Goal: Navigation & Orientation: Understand site structure

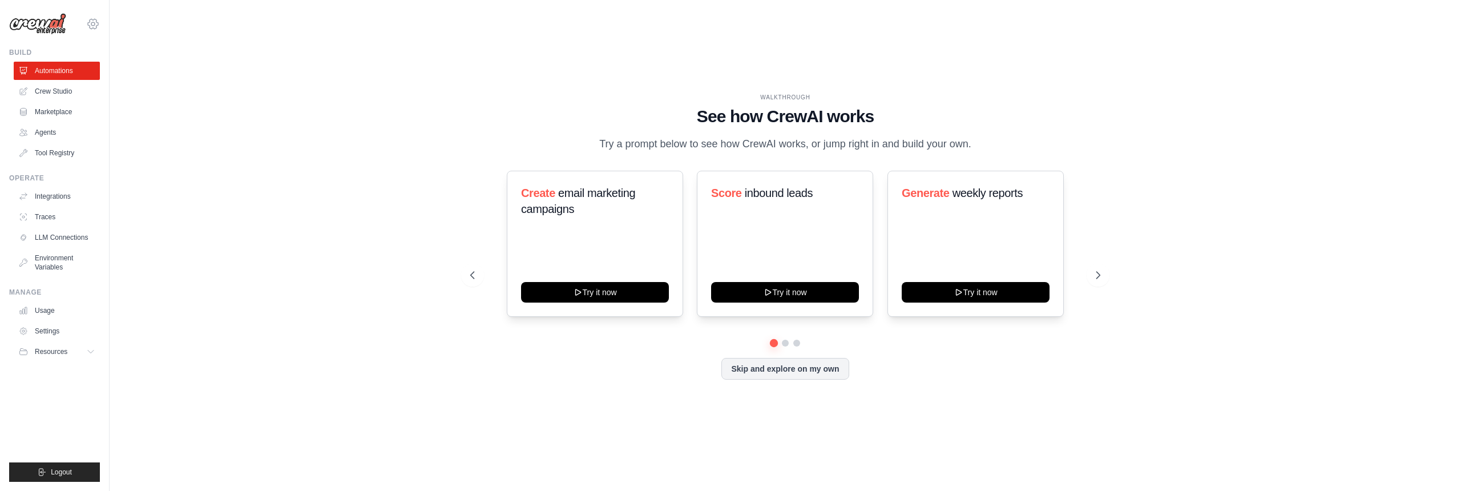
click at [99, 29] on div "[EMAIL_ADDRESS][DOMAIN_NAME] Settings" at bounding box center [54, 18] width 91 height 37
click at [96, 26] on icon at bounding box center [93, 24] width 10 height 10
click at [92, 51] on div "[EMAIL_ADDRESS][DOMAIN_NAME]" at bounding box center [93, 48] width 82 height 11
click at [566, 188] on span "email marketing campaigns" at bounding box center [578, 201] width 114 height 29
click at [64, 106] on link "Marketplace" at bounding box center [58, 112] width 86 height 18
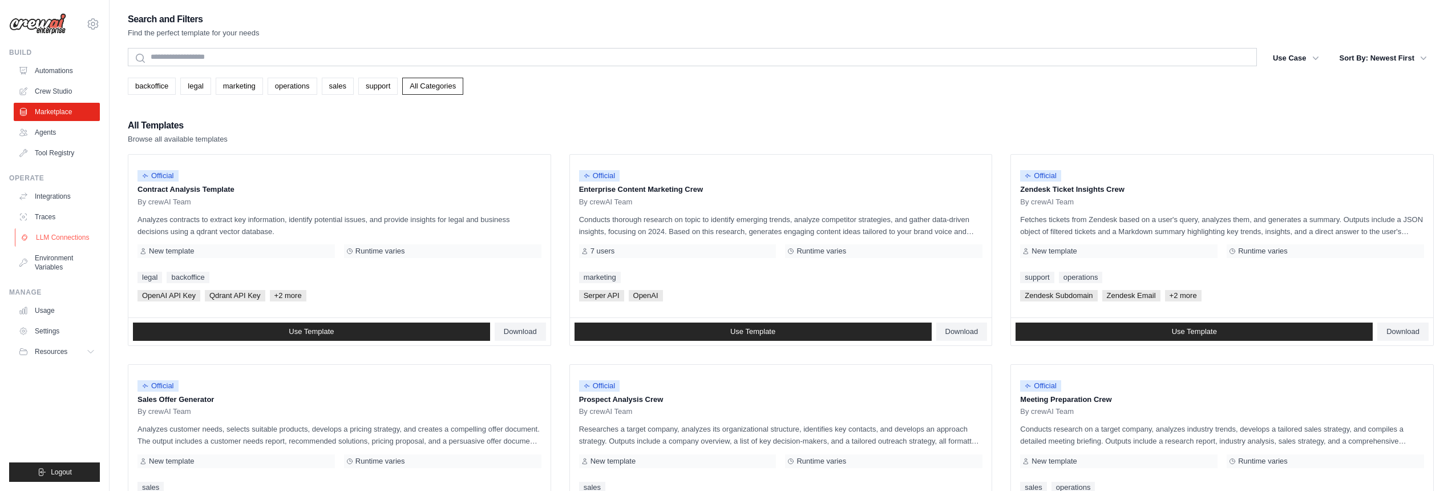
click at [58, 240] on link "LLM Connections" at bounding box center [58, 237] width 86 height 18
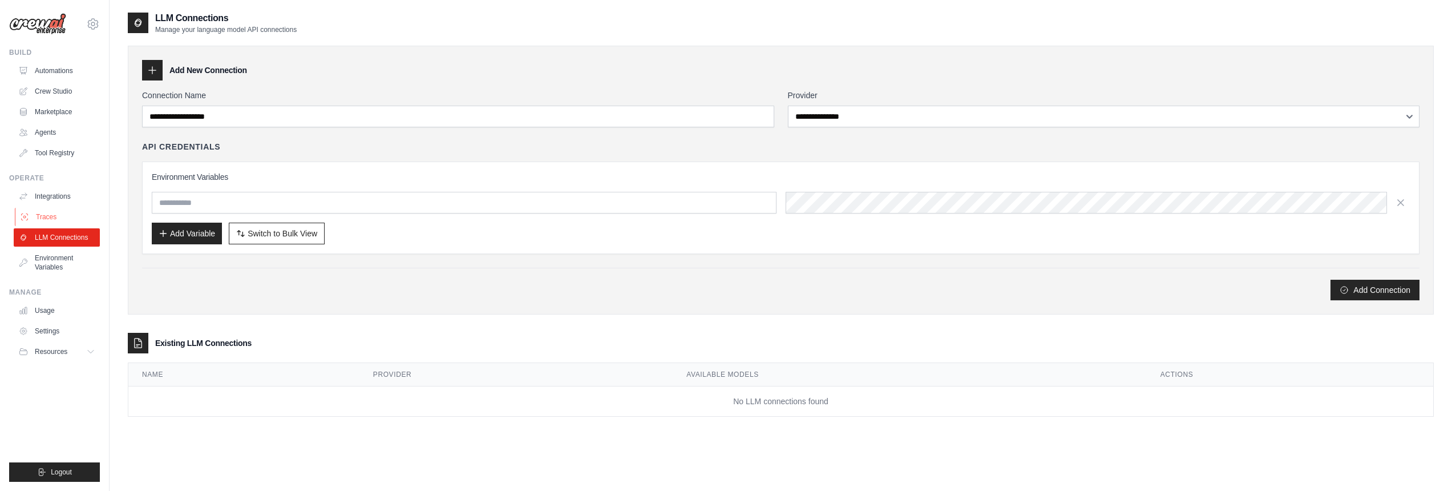
click at [55, 208] on link "Traces" at bounding box center [58, 217] width 86 height 18
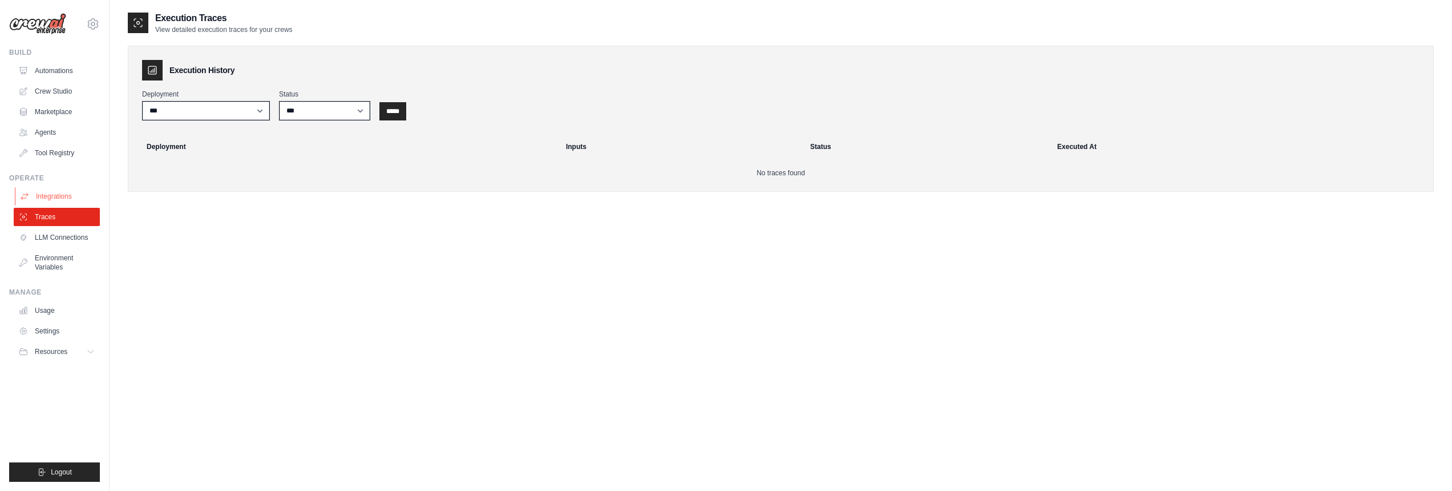
click at [66, 200] on link "Integrations" at bounding box center [58, 196] width 86 height 18
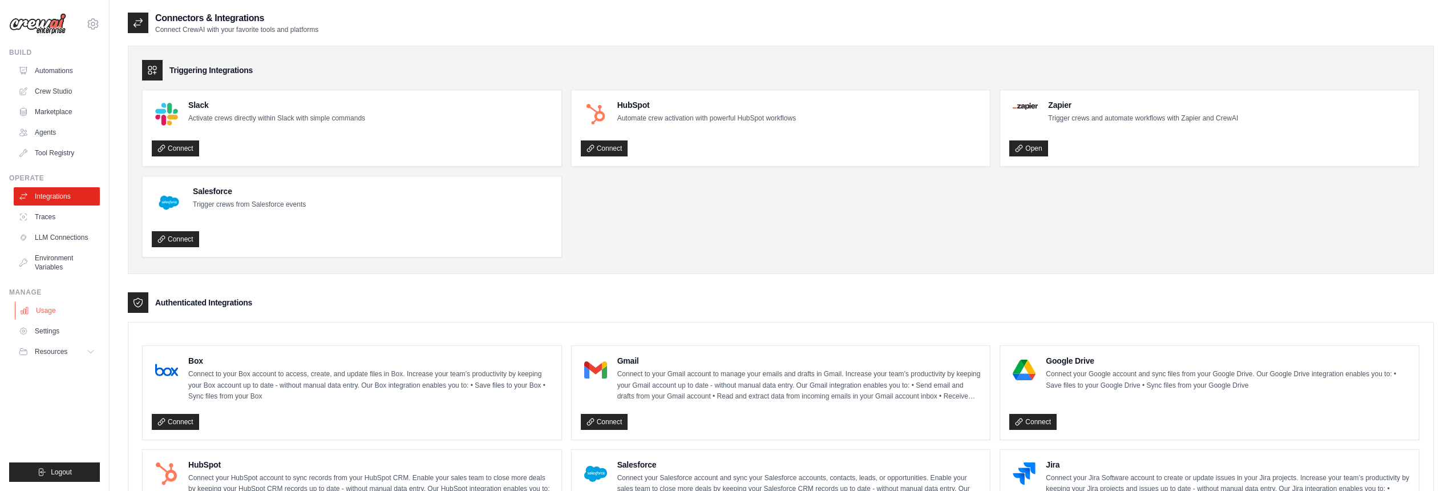
click at [62, 306] on link "Usage" at bounding box center [58, 310] width 86 height 18
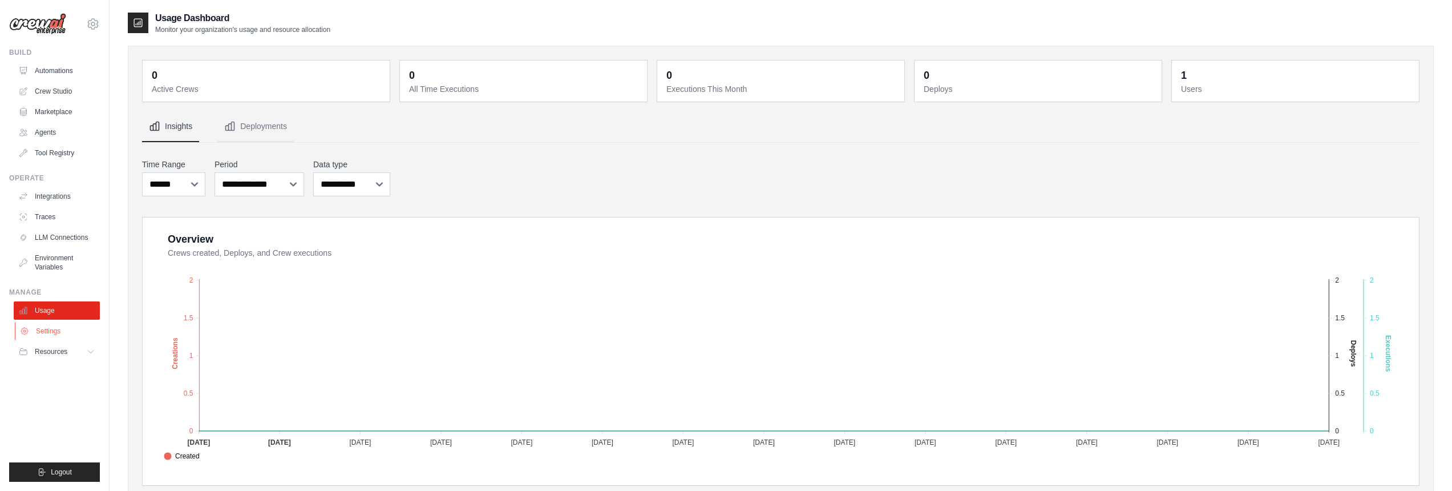
click at [52, 322] on link "Settings" at bounding box center [58, 331] width 86 height 18
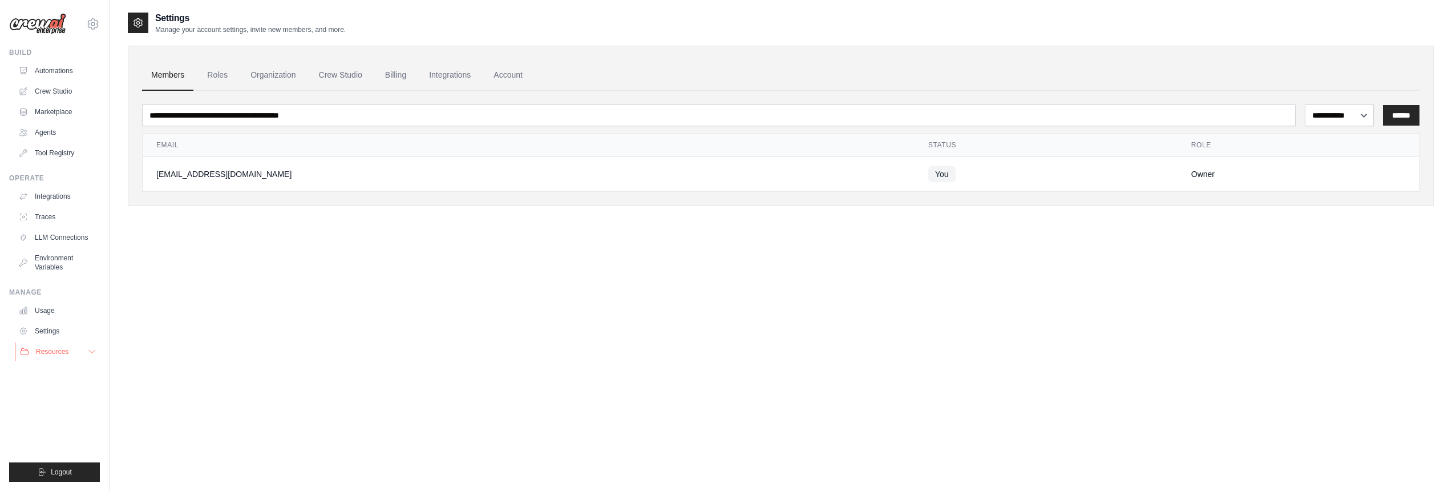
click at [46, 346] on button "Resources" at bounding box center [58, 351] width 86 height 18
click at [67, 69] on link "Automations" at bounding box center [58, 71] width 86 height 18
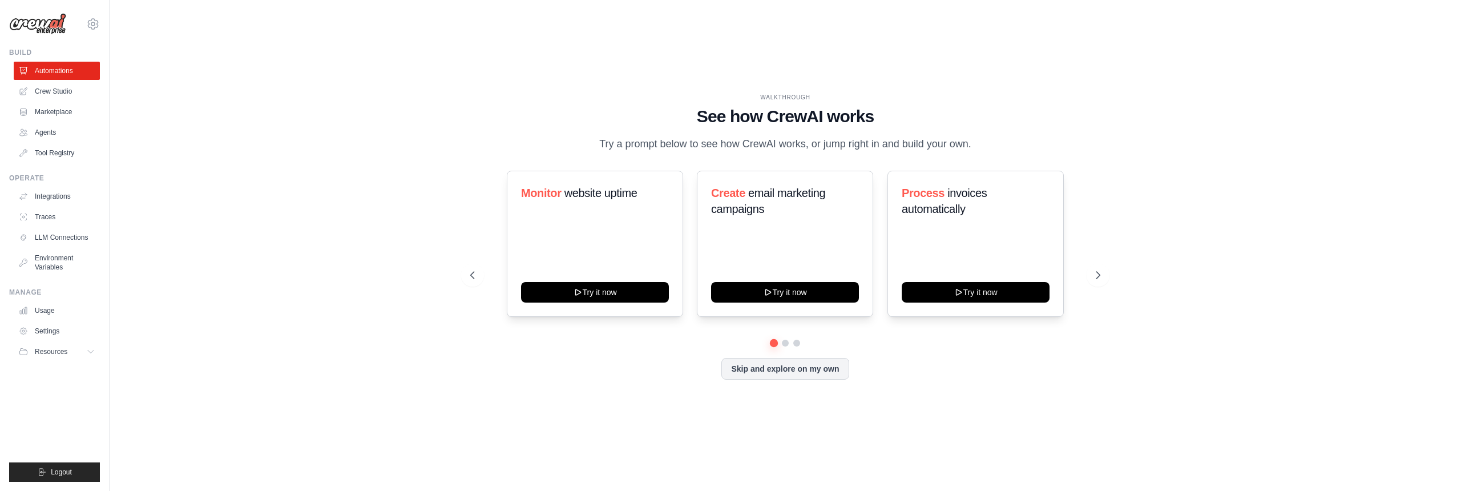
click at [1107, 265] on div "WALKTHROUGH See how [PERSON_NAME] works Try a prompt below to see how [PERSON_N…" at bounding box center [784, 245] width 657 height 305
click at [1101, 267] on button at bounding box center [1097, 275] width 23 height 23
drag, startPoint x: 1100, startPoint y: 271, endPoint x: 1109, endPoint y: 288, distance: 19.1
click at [1109, 288] on div "WALKTHROUGH See how [PERSON_NAME] works Try a prompt below to see how [PERSON_N…" at bounding box center [784, 245] width 657 height 305
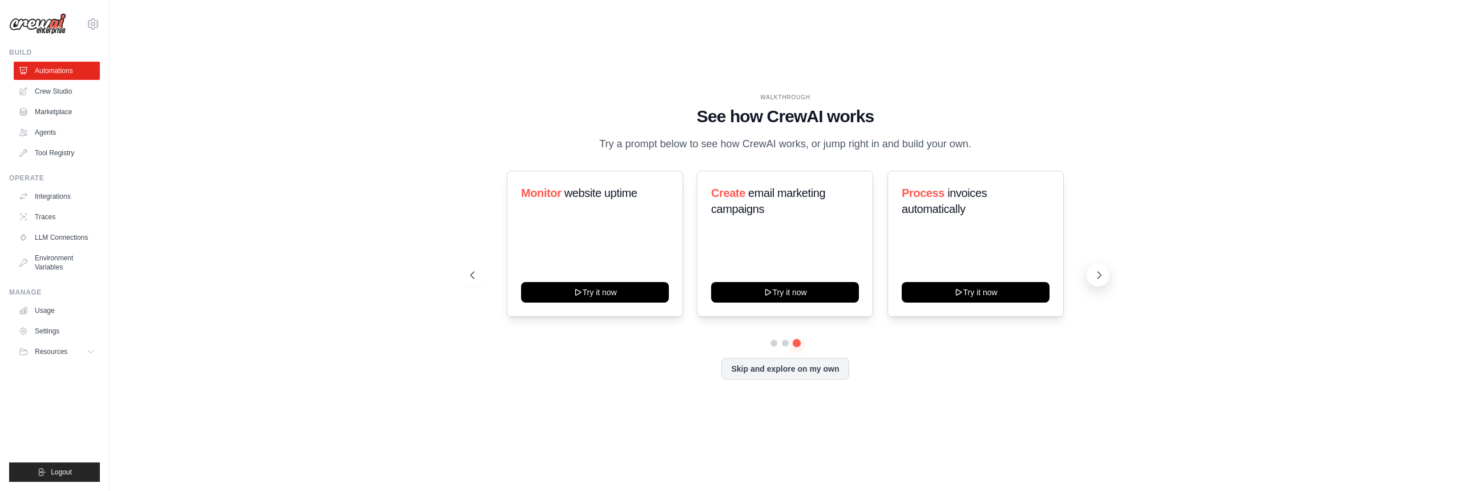
click at [1096, 274] on icon at bounding box center [1098, 274] width 11 height 11
